Goal: Communication & Community: Participate in discussion

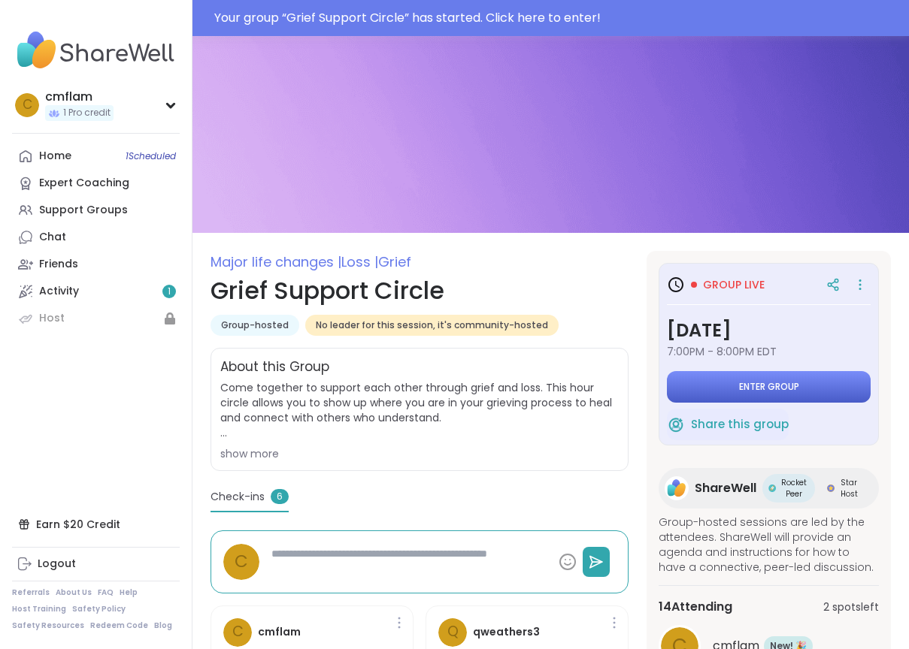
click at [807, 393] on button "Enter group" at bounding box center [769, 387] width 204 height 32
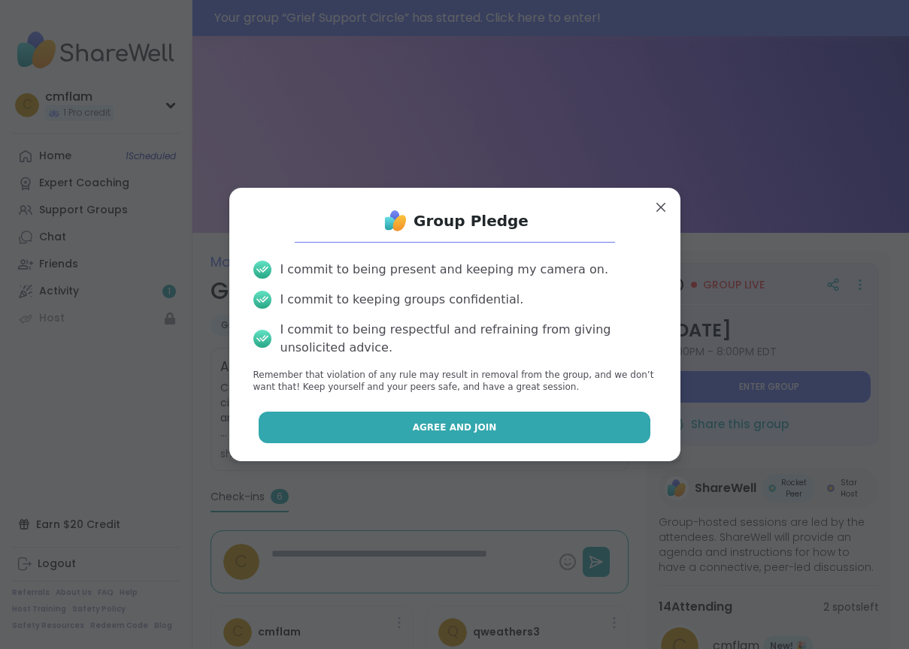
click at [514, 427] on button "Agree and Join" at bounding box center [455, 428] width 392 height 32
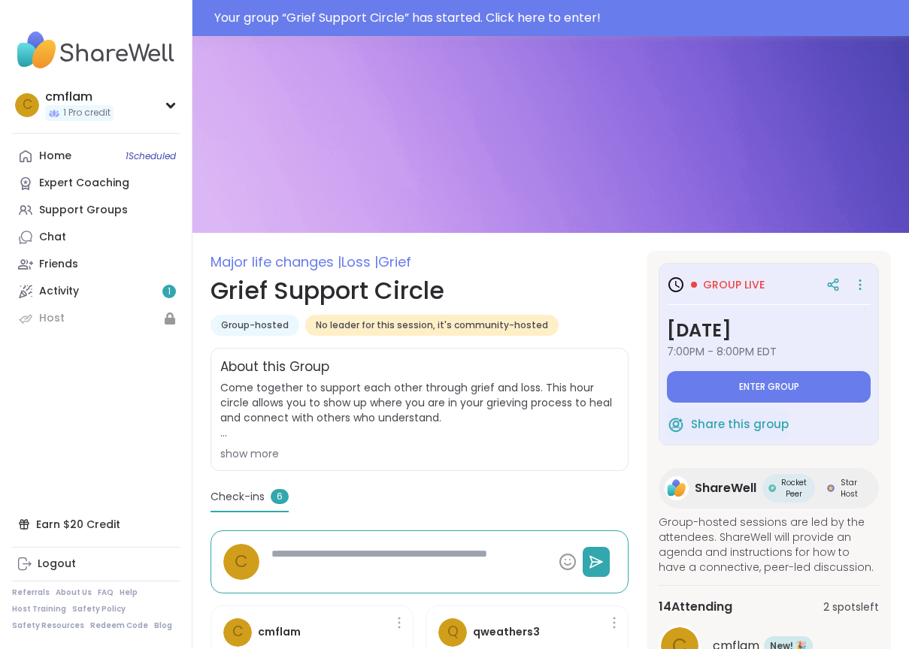
type textarea "*"
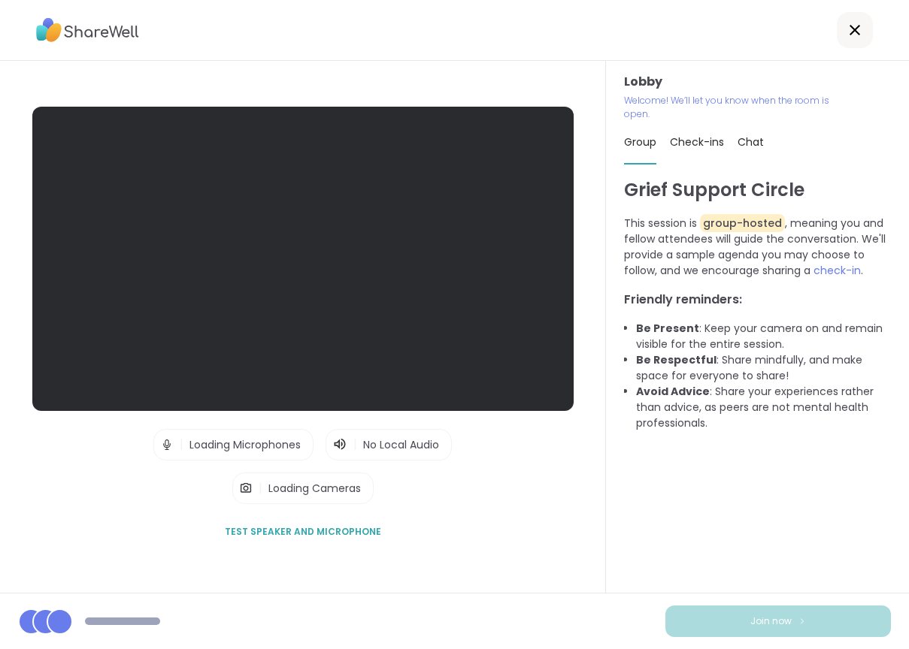
click at [482, 553] on div "Lobby | Loading Microphones | No Local Audio | Loading Cameras Test speaker and…" at bounding box center [303, 327] width 606 height 532
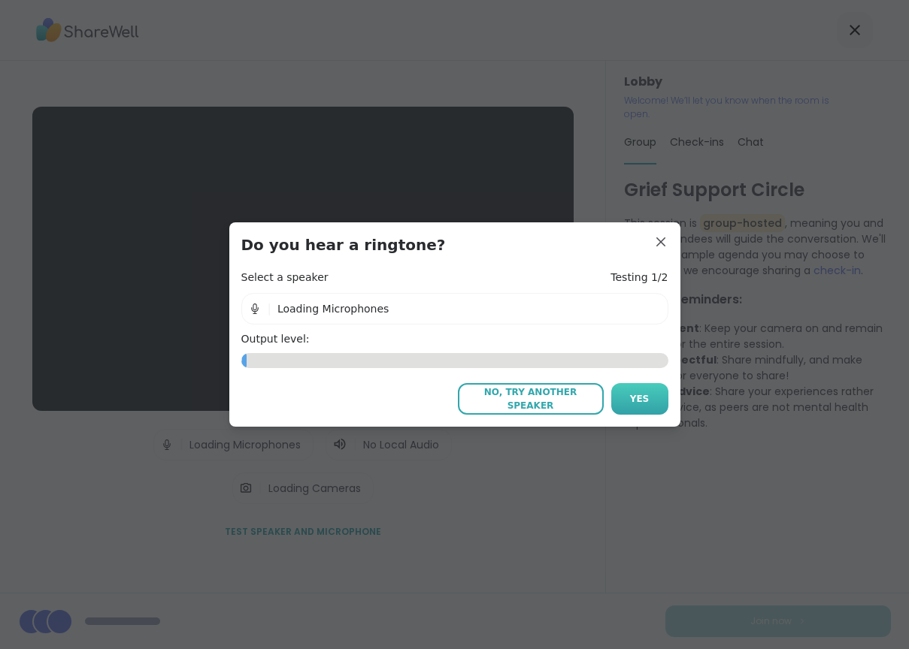
click at [646, 401] on span "Yes" at bounding box center [640, 399] width 20 height 14
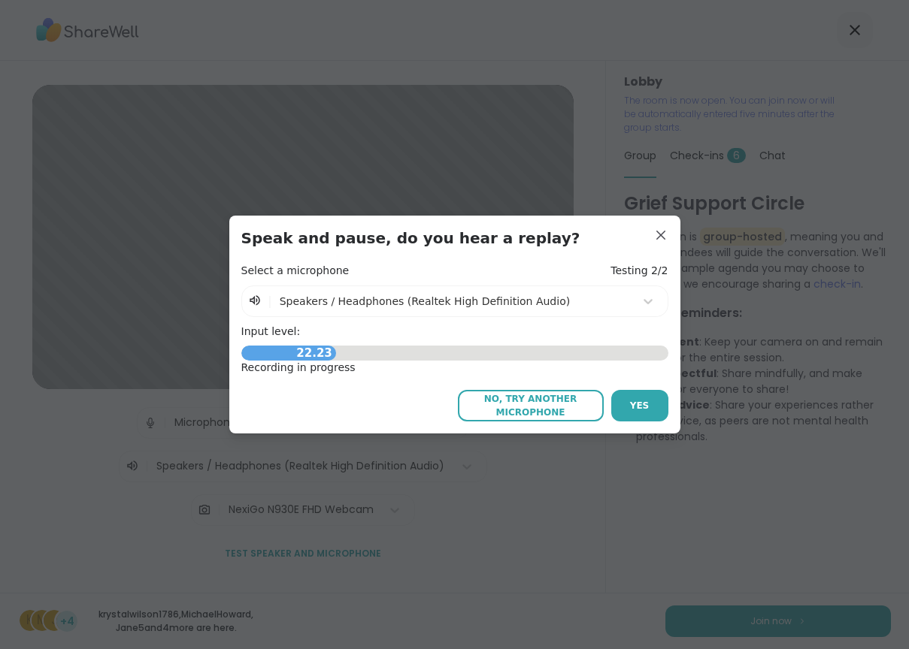
click at [646, 401] on span "Yes" at bounding box center [640, 406] width 20 height 14
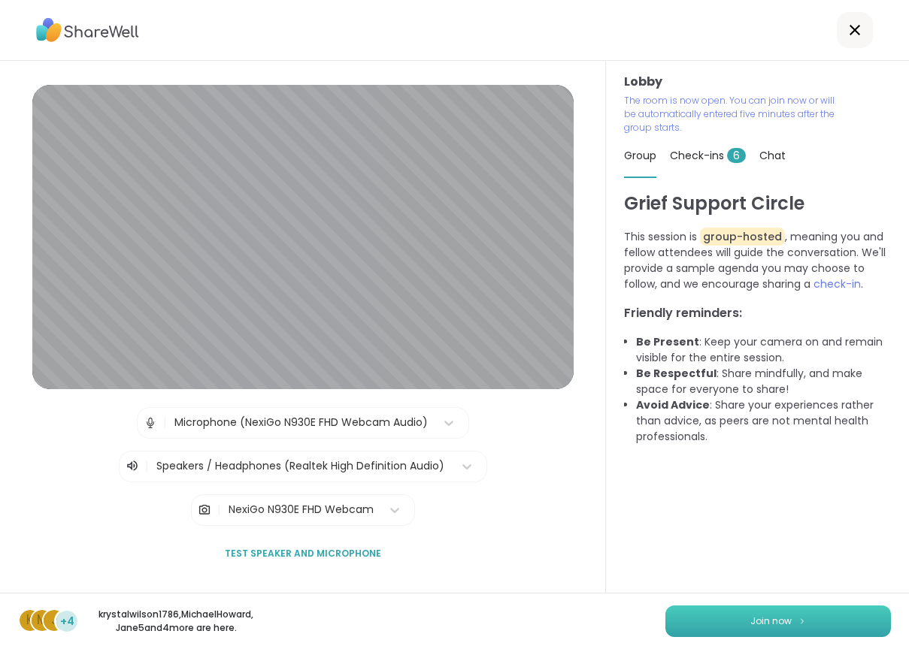
click at [765, 623] on span "Join now" at bounding box center [770, 622] width 41 height 14
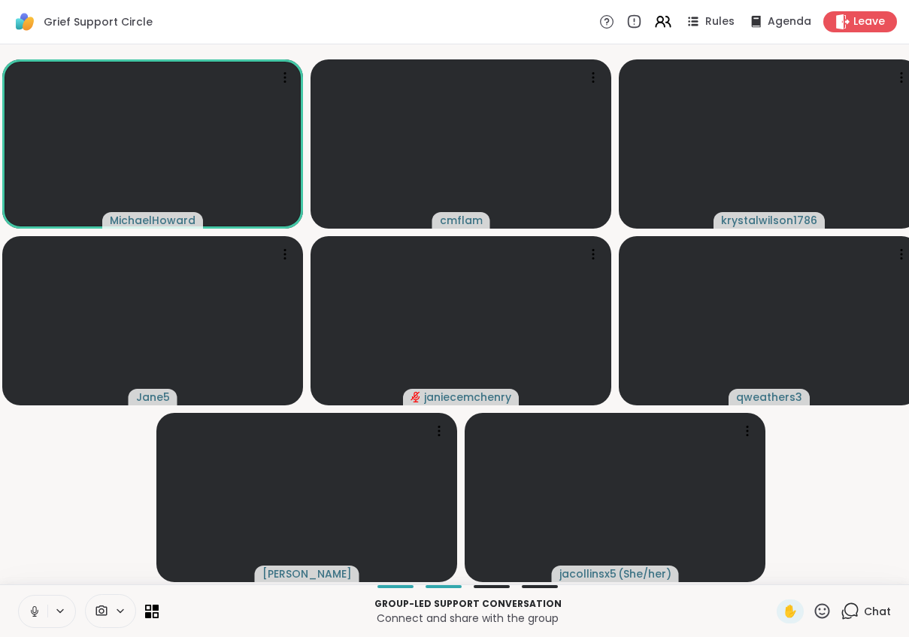
scroll to position [13, 0]
